Goal: Information Seeking & Learning: Learn about a topic

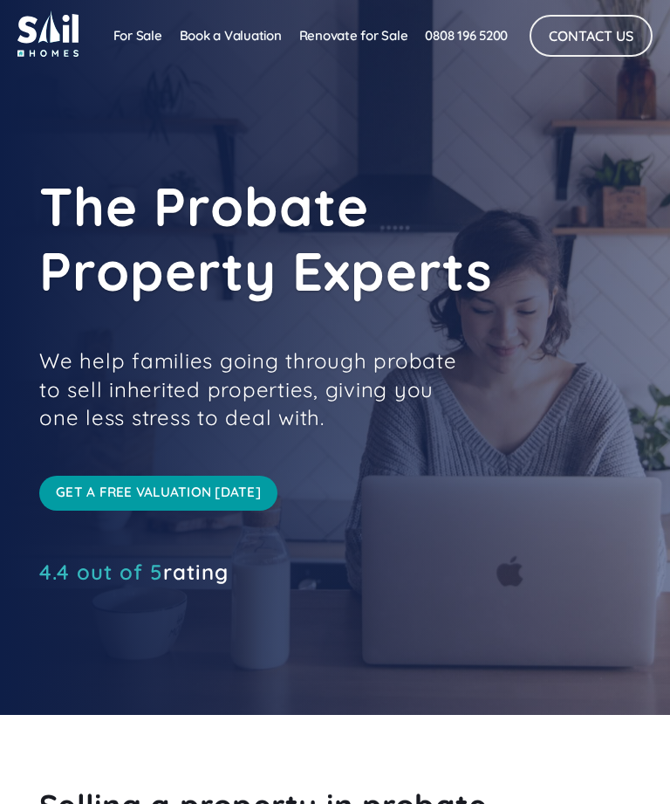
click at [130, 40] on link "For Sale" at bounding box center [138, 35] width 66 height 35
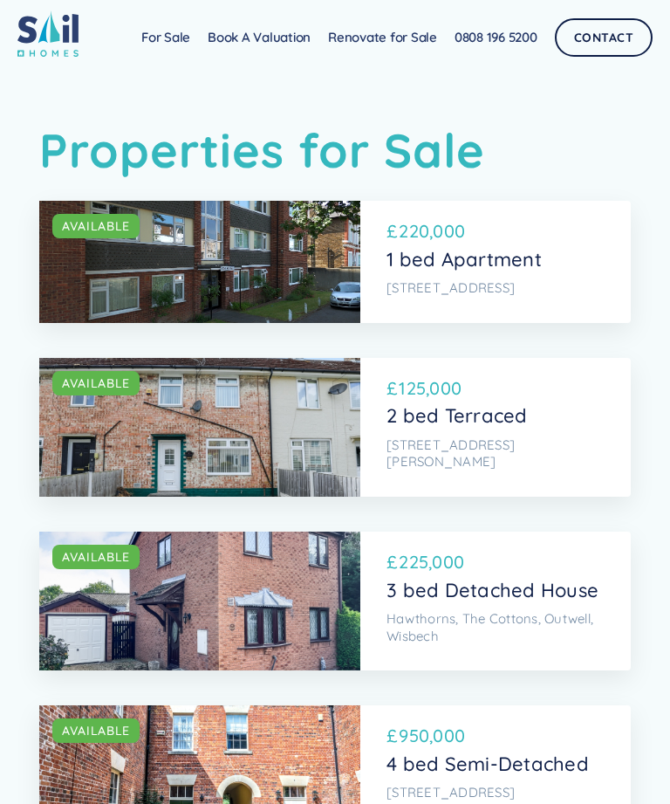
click at [528, 723] on div "£ 950,000" at bounding box center [494, 738] width 214 height 30
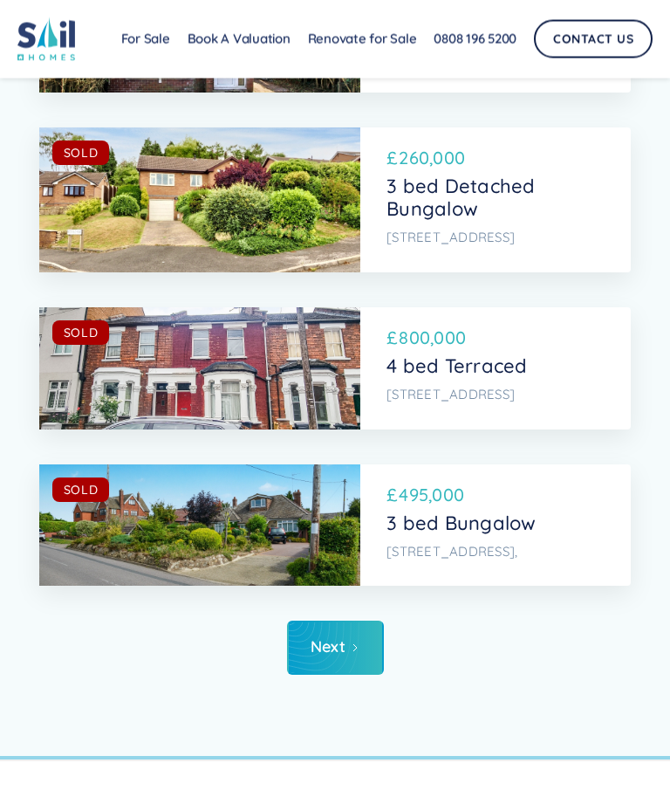
scroll to position [10085, 0]
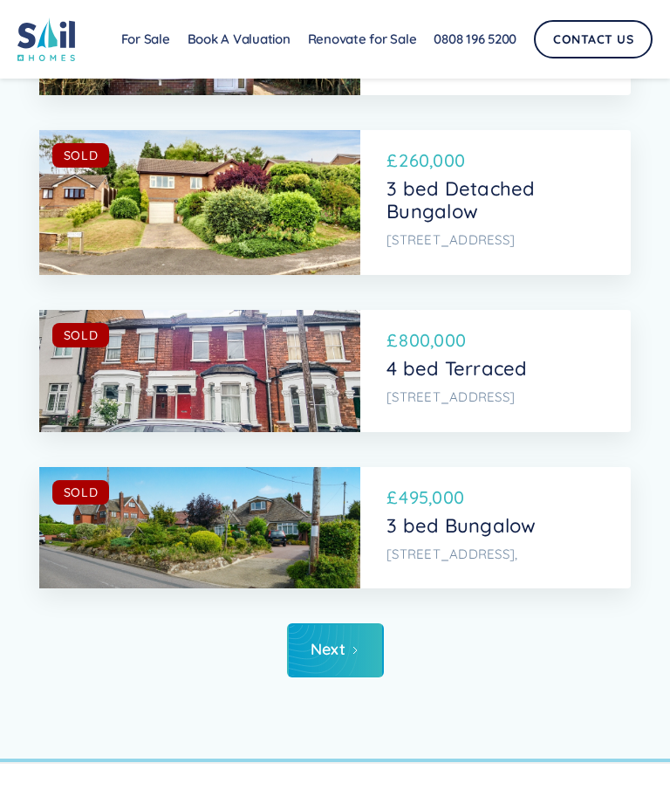
click at [345, 641] on div "Next" at bounding box center [329, 649] width 36 height 17
